Goal: Navigation & Orientation: Find specific page/section

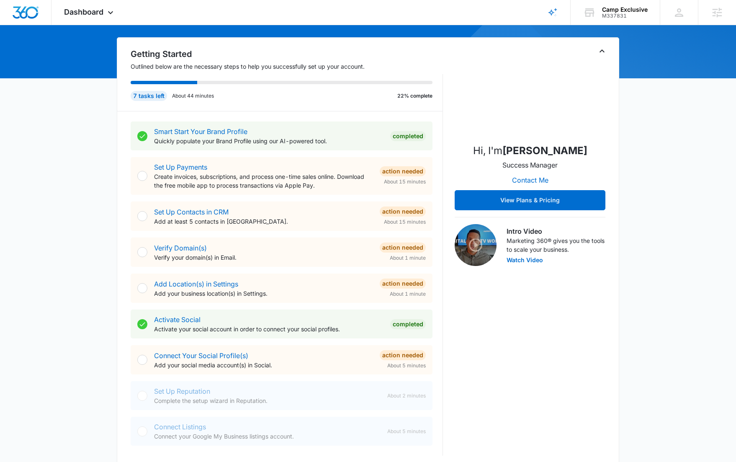
scroll to position [255, 0]
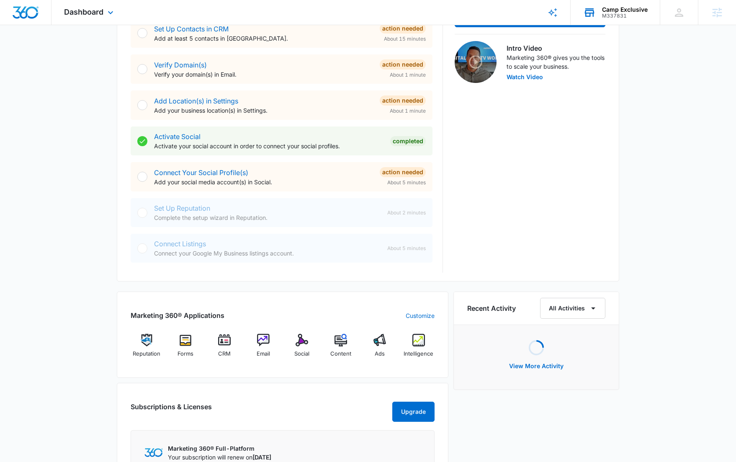
click at [614, 14] on div "M337831" at bounding box center [625, 16] width 46 height 6
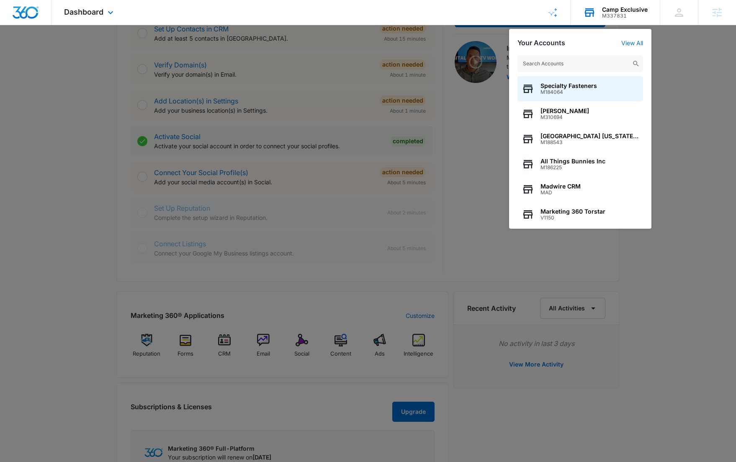
click at [578, 61] on input "text" at bounding box center [580, 63] width 126 height 17
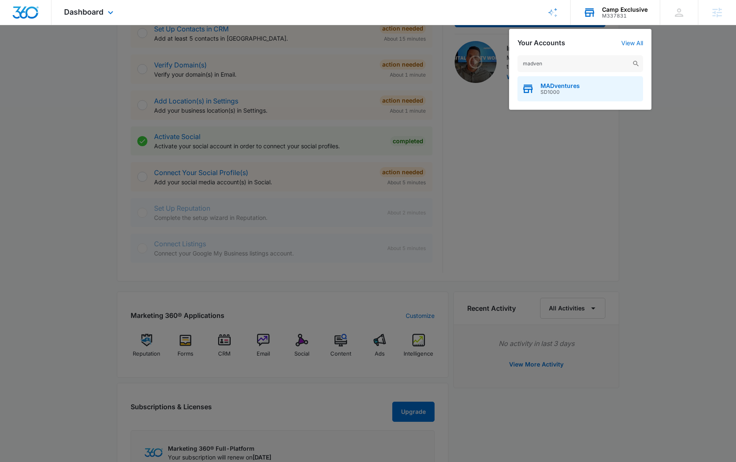
type input "madven"
click at [561, 92] on span "SD1000" at bounding box center [560, 92] width 39 height 6
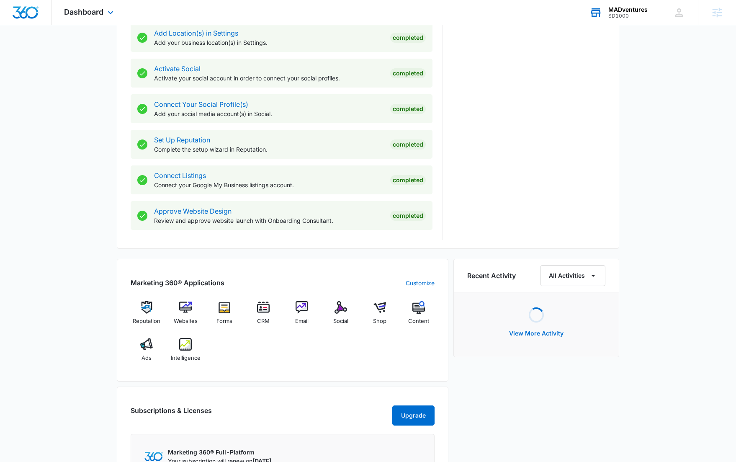
scroll to position [513, 0]
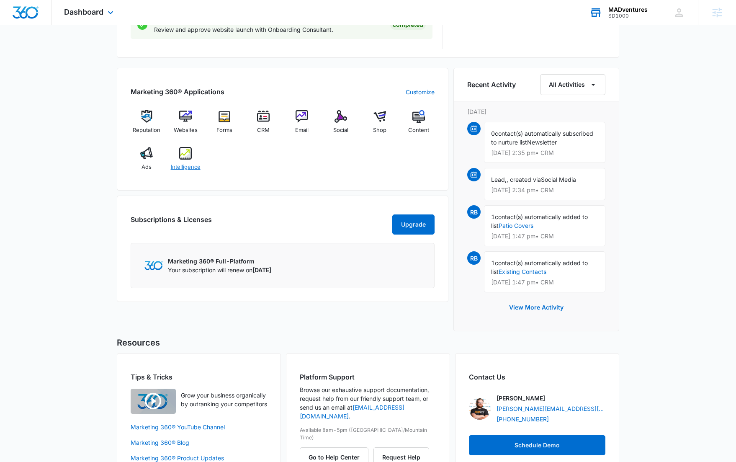
click at [191, 156] on img at bounding box center [185, 153] width 13 height 13
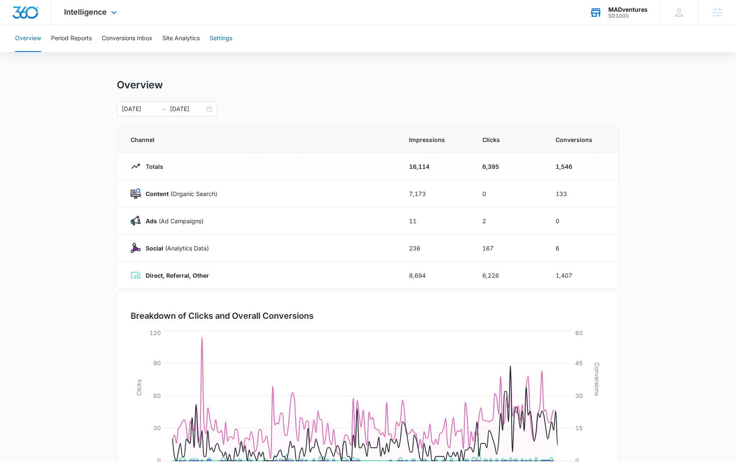
click at [225, 36] on button "Settings" at bounding box center [221, 38] width 23 height 27
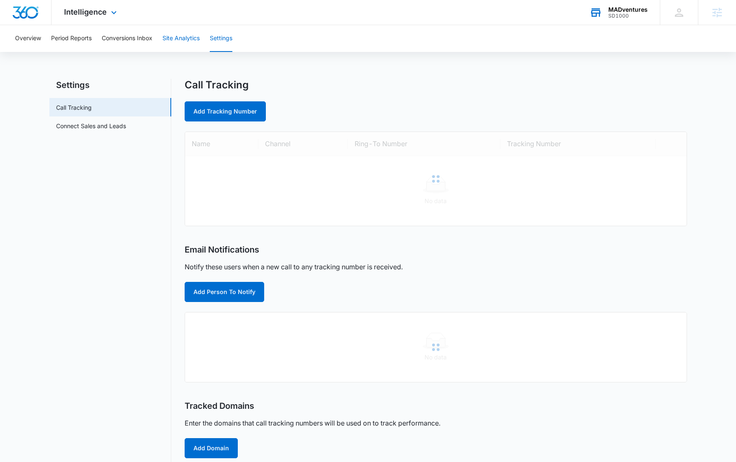
click at [171, 38] on button "Site Analytics" at bounding box center [180, 38] width 37 height 27
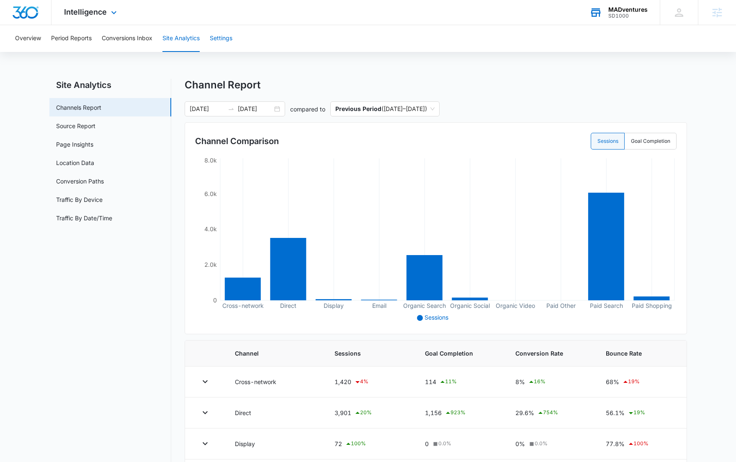
click at [230, 38] on button "Settings" at bounding box center [221, 38] width 23 height 27
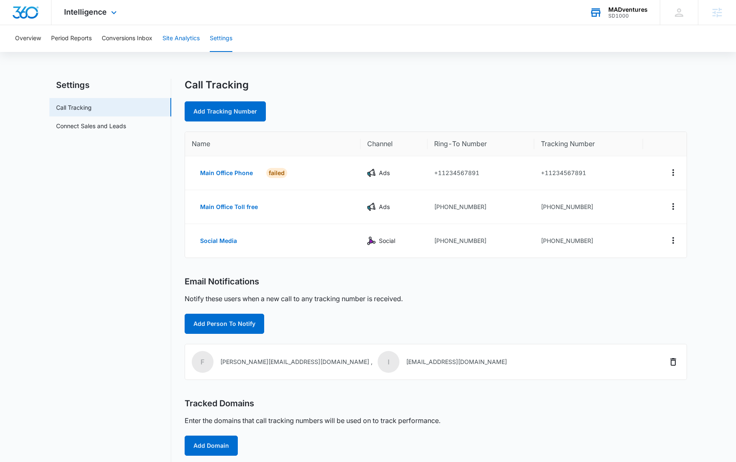
click at [180, 42] on button "Site Analytics" at bounding box center [180, 38] width 37 height 27
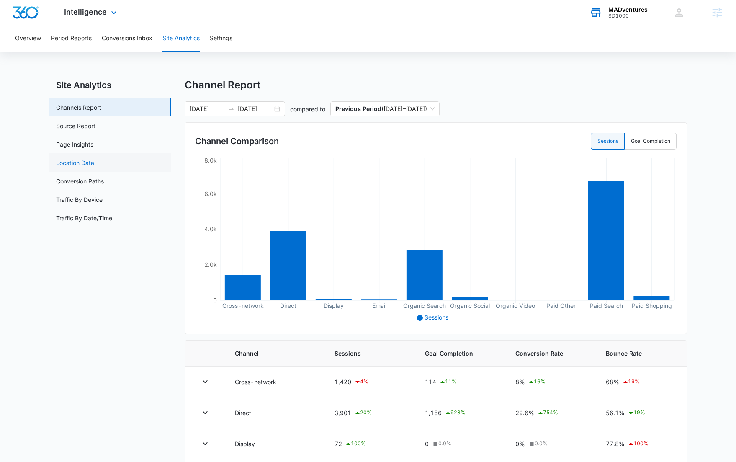
click at [94, 165] on link "Location Data" at bounding box center [75, 162] width 38 height 9
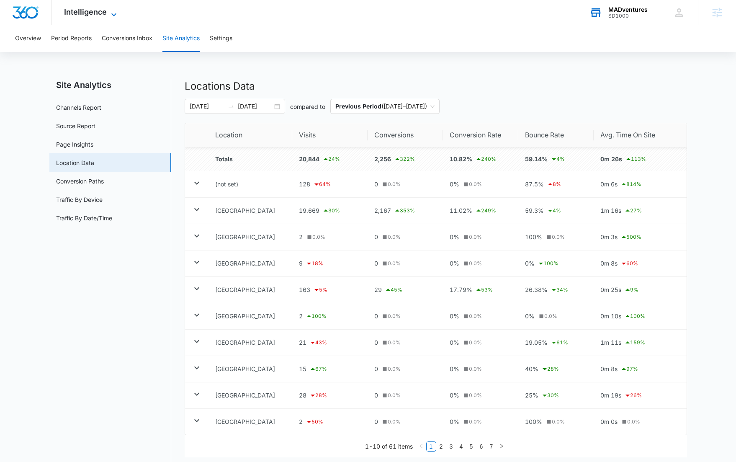
click at [78, 14] on span "Intelligence" at bounding box center [85, 12] width 43 height 9
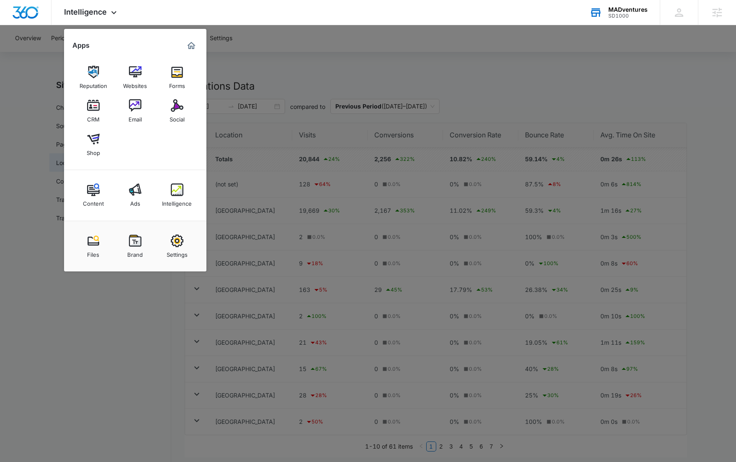
click at [162, 314] on div at bounding box center [368, 231] width 736 height 462
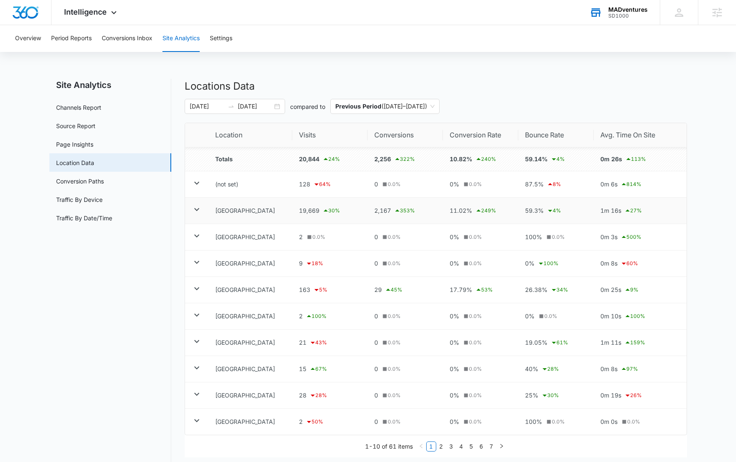
click at [198, 211] on icon at bounding box center [197, 209] width 10 height 10
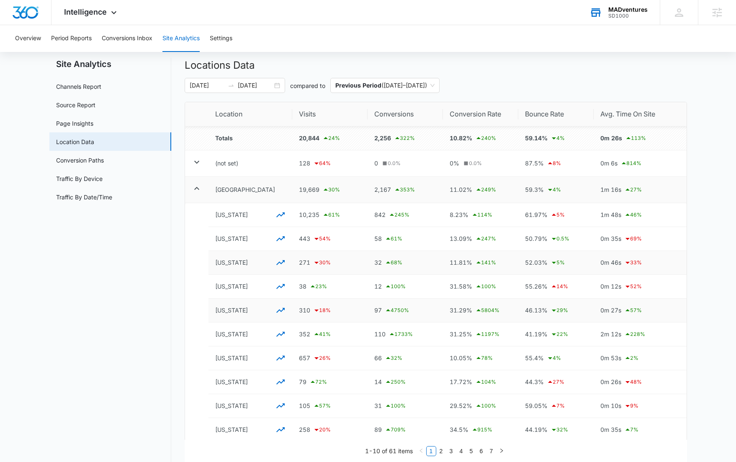
scroll to position [21, 0]
click at [283, 285] on icon "button" at bounding box center [280, 285] width 8 height 5
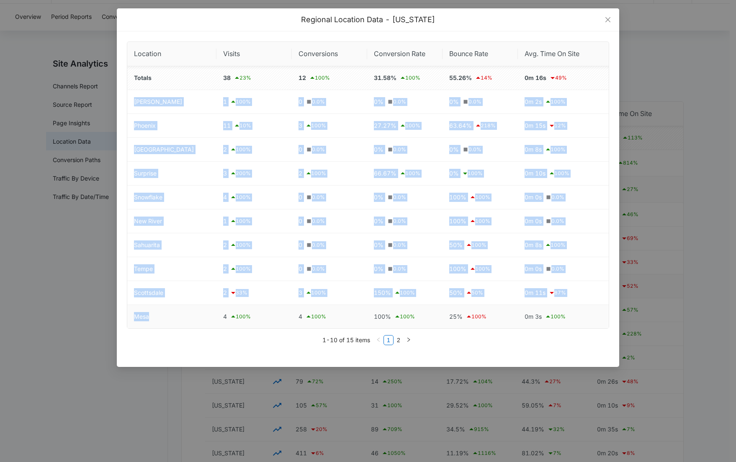
drag, startPoint x: 157, startPoint y: 166, endPoint x: 175, endPoint y: 319, distance: 154.3
click at [175, 319] on tbody "Totals 38 23 % 12 100 % 31.58% 100 % 55.26% 14 % 0m 16s 49 % Chandler 1 100 % 0…" at bounding box center [367, 197] width 481 height 262
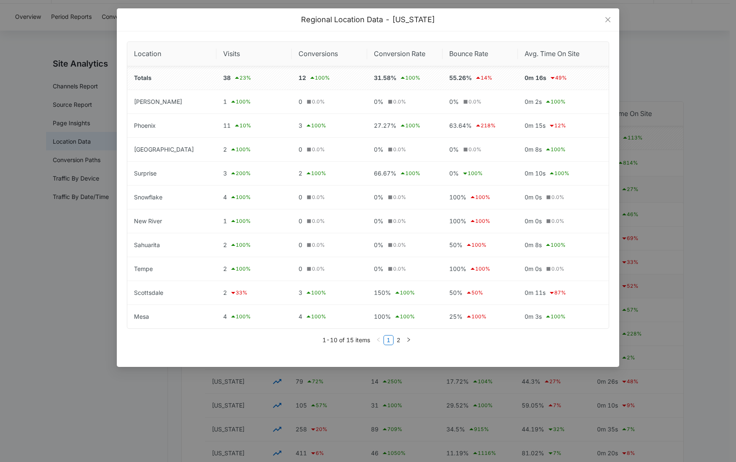
click at [52, 329] on div "Regional Location Data - Arizona Location Visits Conversions Conversion Rate Bo…" at bounding box center [368, 231] width 736 height 462
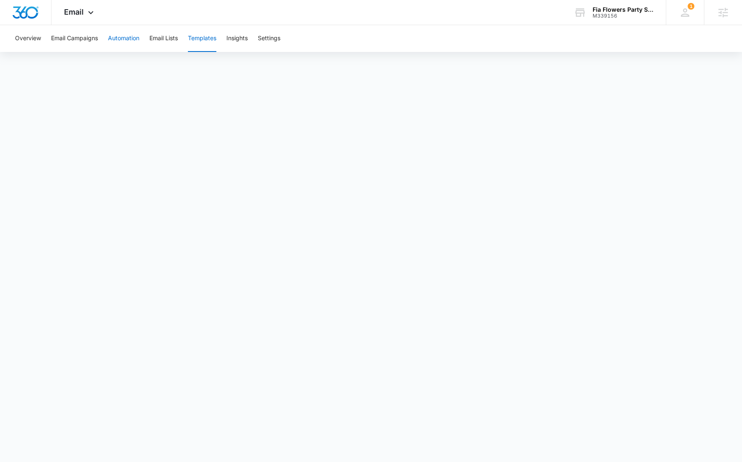
click at [129, 40] on button "Automation" at bounding box center [123, 38] width 31 height 27
click at [70, 5] on div "Email Apps Reputation Websites Forms CRM Email Social Content Ads Intelligence …" at bounding box center [79, 12] width 57 height 25
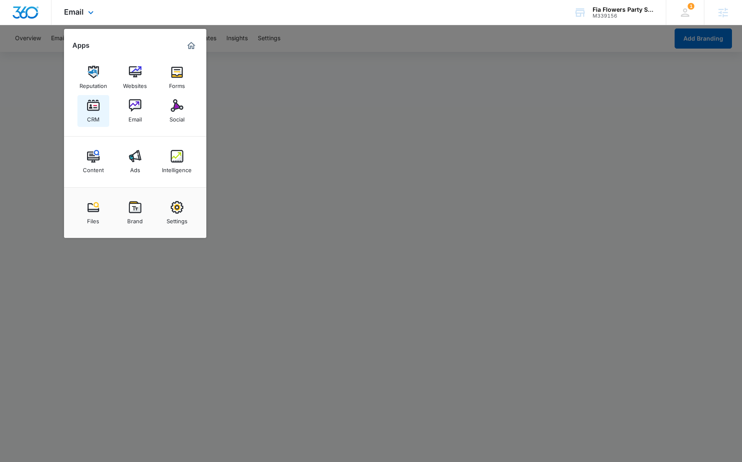
click at [90, 108] on img at bounding box center [93, 105] width 13 height 13
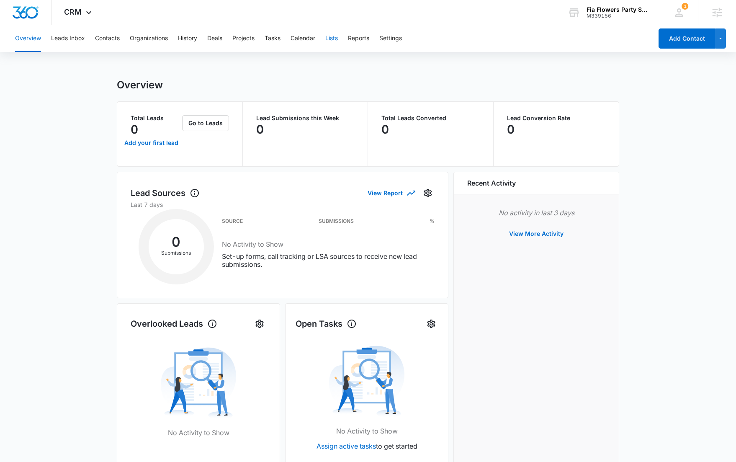
click at [333, 37] on button "Lists" at bounding box center [331, 38] width 13 height 27
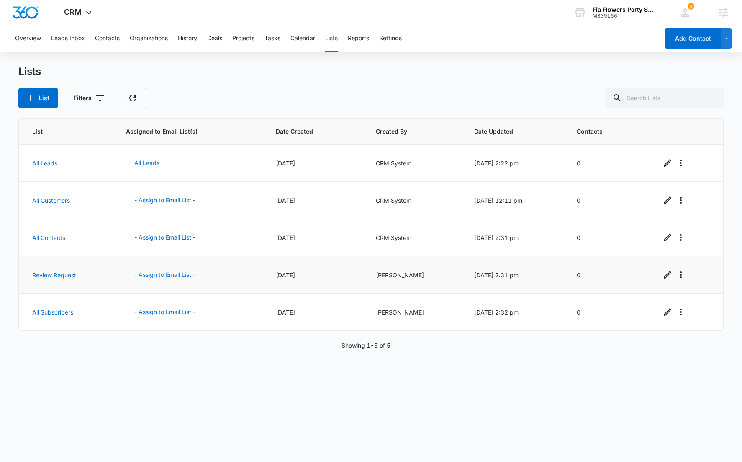
click at [165, 273] on button "- Assign to Email List -" at bounding box center [165, 275] width 78 height 20
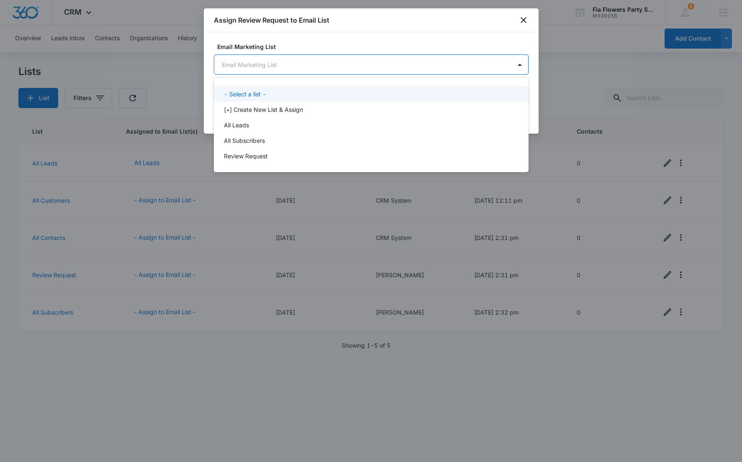
click at [303, 66] on body "CRM Apps Reputation Websites Forms CRM Email Social Content Ads Intelligence Fi…" at bounding box center [371, 231] width 742 height 462
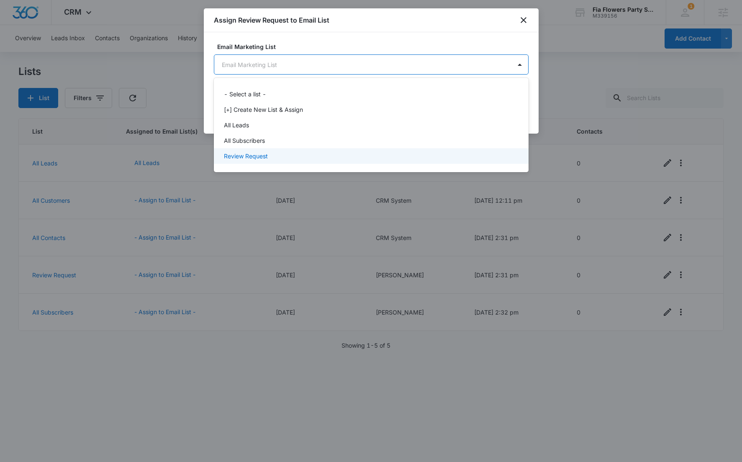
click at [287, 159] on div "Review Request" at bounding box center [370, 156] width 293 height 9
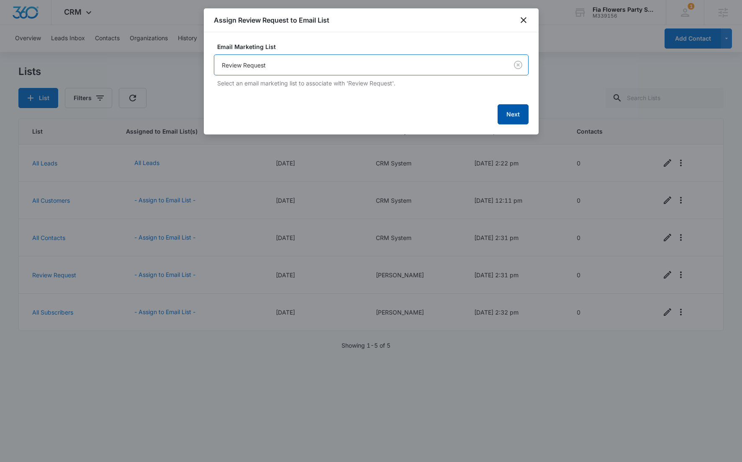
click at [507, 119] on button "Next" at bounding box center [513, 114] width 31 height 20
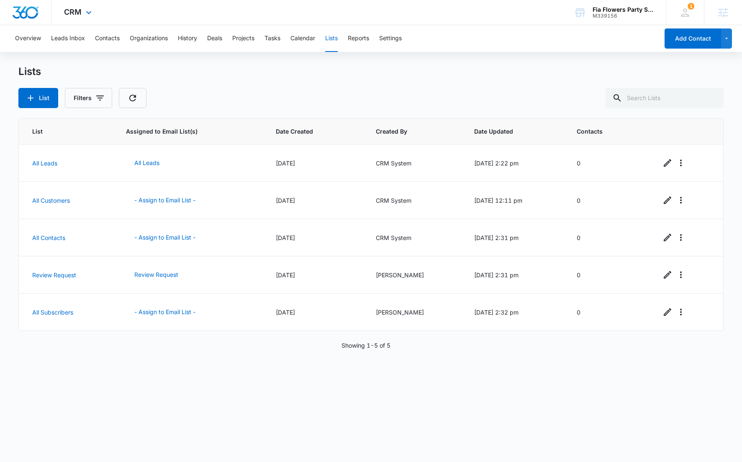
click at [95, 19] on div "CRM Apps Reputation Websites Forms CRM Email Social Content Ads Intelligence Fi…" at bounding box center [78, 12] width 55 height 25
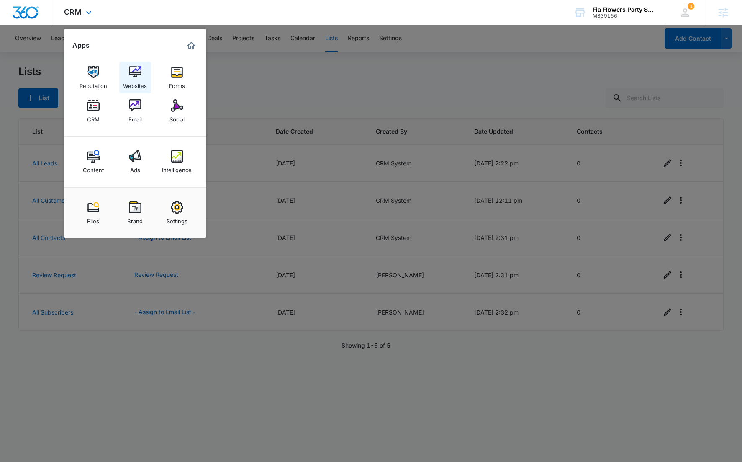
click at [135, 74] on img at bounding box center [135, 72] width 13 height 13
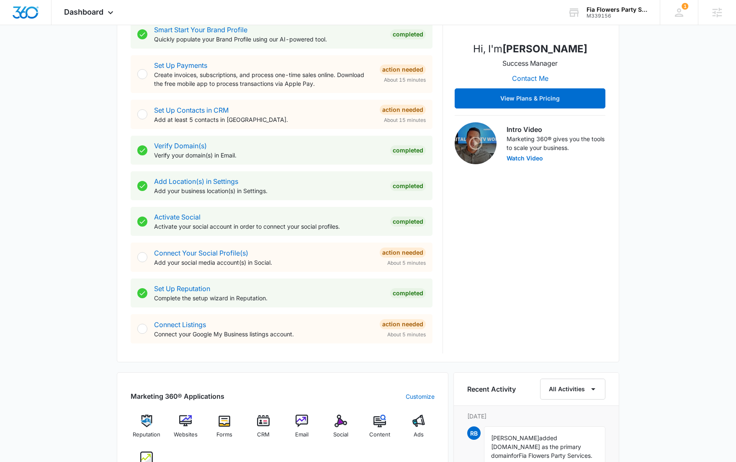
scroll to position [144, 0]
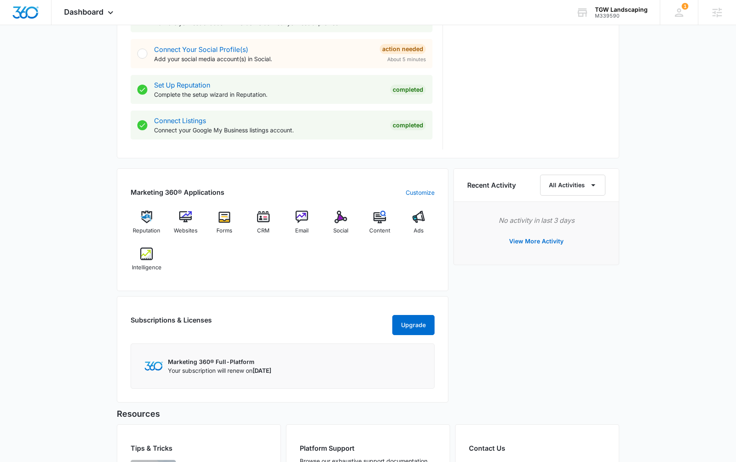
scroll to position [392, 0]
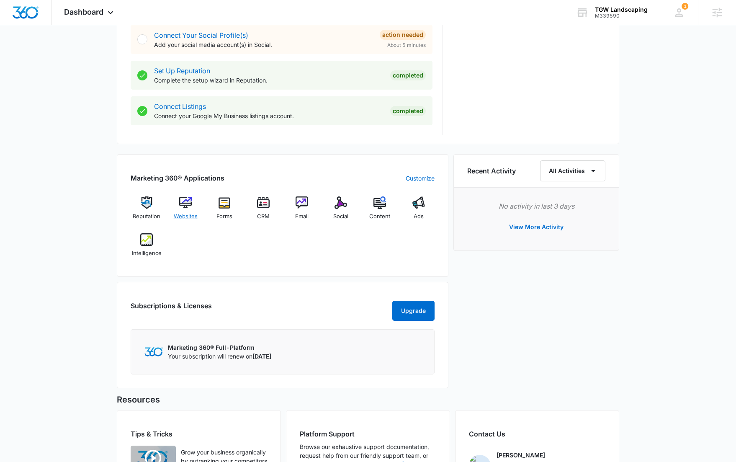
click at [194, 207] on div "Websites" at bounding box center [186, 211] width 32 height 30
